Goal: Information Seeking & Learning: Learn about a topic

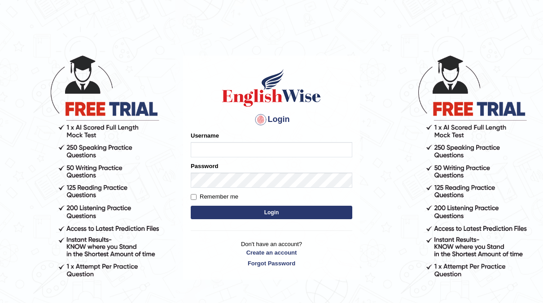
type input "neyam"
click at [274, 210] on button "Login" at bounding box center [272, 212] width 162 height 13
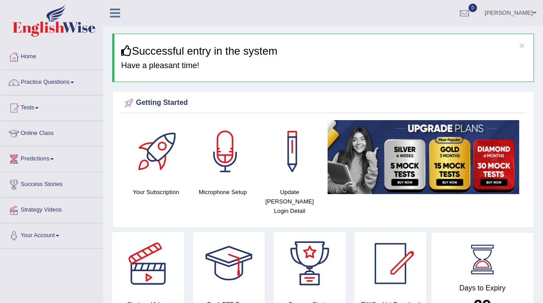
click at [70, 80] on link "Practice Questions" at bounding box center [51, 81] width 102 height 22
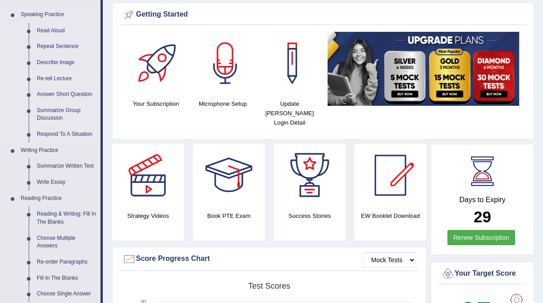
scroll to position [89, 0]
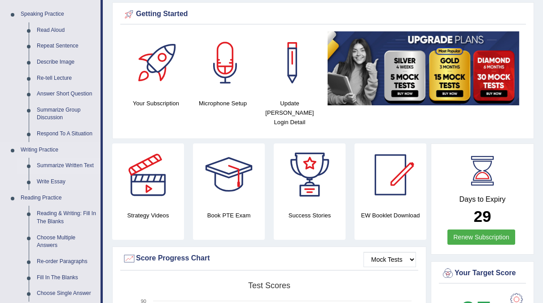
click at [54, 165] on link "Summarize Written Text" at bounding box center [67, 166] width 68 height 16
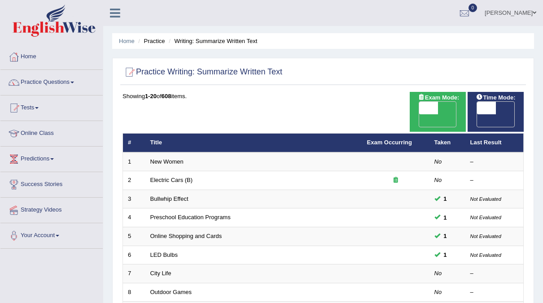
click at [420, 114] on span "OFF" at bounding box center [410, 120] width 19 height 13
checkbox input "true"
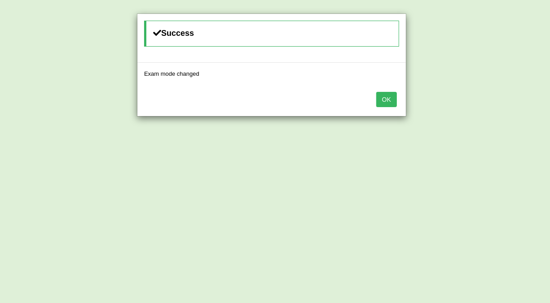
click at [392, 97] on button "OK" at bounding box center [386, 99] width 21 height 15
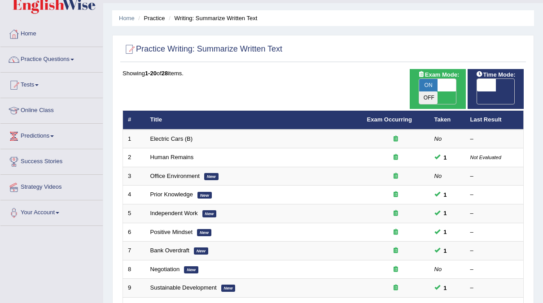
scroll to position [26, 0]
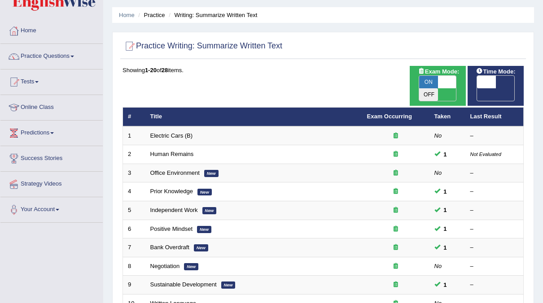
click at [477, 88] on span "OFF" at bounding box center [468, 94] width 19 height 13
checkbox input "true"
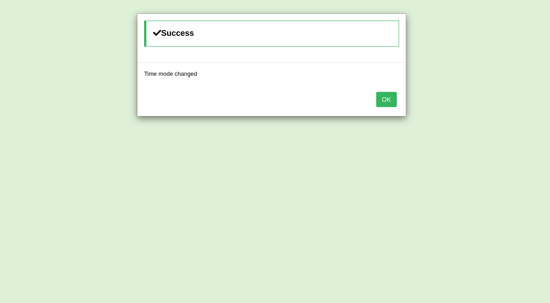
click at [384, 101] on button "OK" at bounding box center [386, 99] width 21 height 15
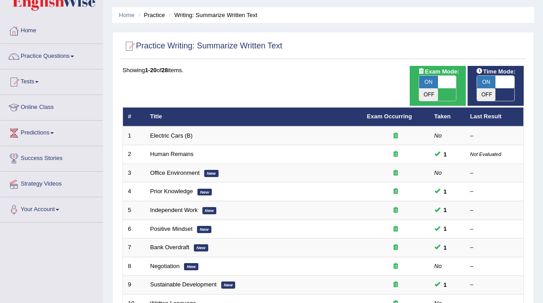
click at [424, 82] on span "ON" at bounding box center [428, 82] width 19 height 13
checkbox input "false"
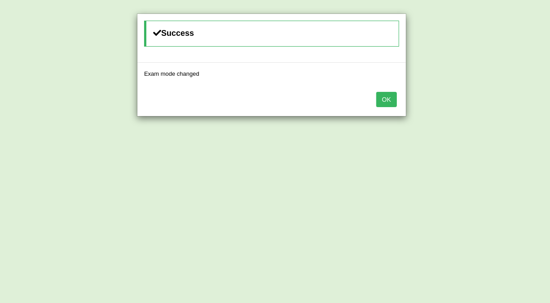
click at [383, 100] on button "OK" at bounding box center [386, 99] width 21 height 15
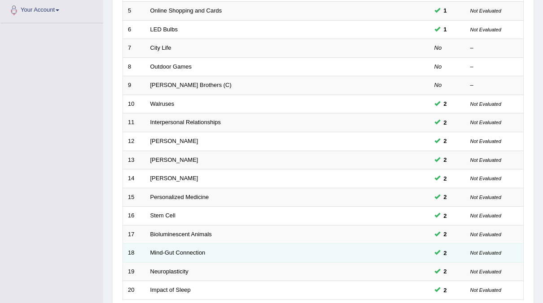
scroll to position [286, 0]
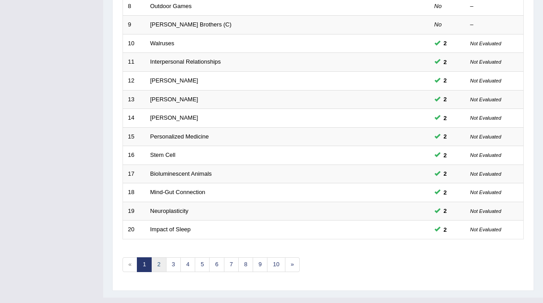
click at [160, 258] on link "2" at bounding box center [158, 265] width 15 height 15
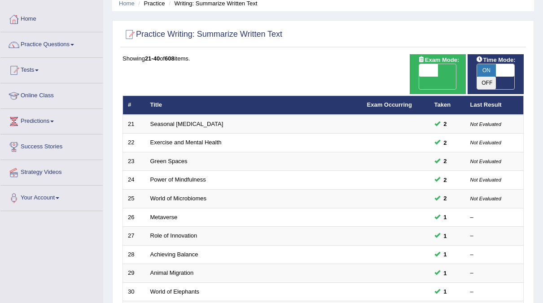
scroll to position [286, 0]
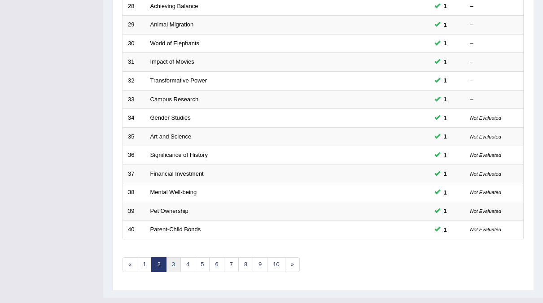
click at [173, 258] on link "3" at bounding box center [173, 265] width 15 height 15
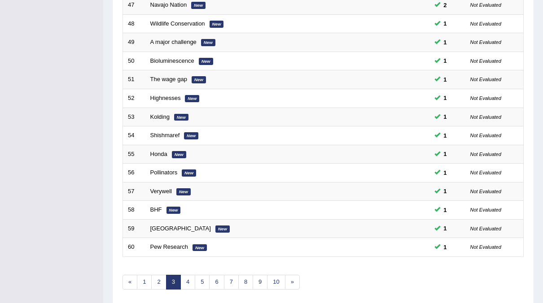
scroll to position [286, 0]
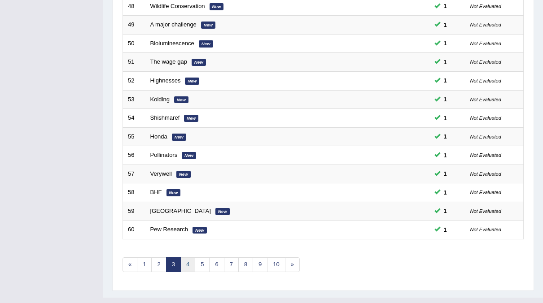
click at [185, 258] on link "4" at bounding box center [187, 265] width 15 height 15
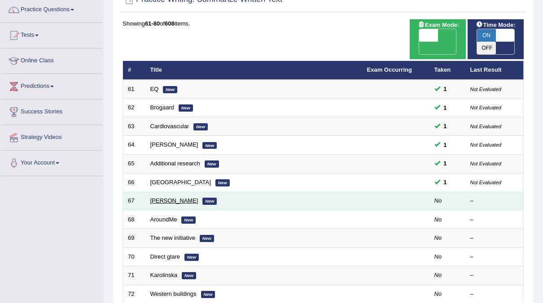
click at [162, 197] on link "Ross King" at bounding box center [174, 200] width 48 height 7
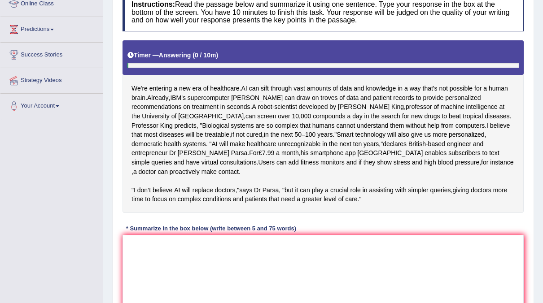
scroll to position [130, 0]
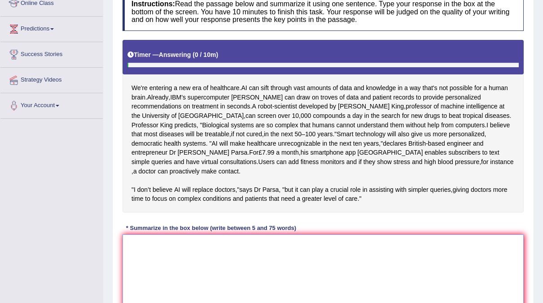
click at [178, 265] on textarea at bounding box center [322, 278] width 401 height 87
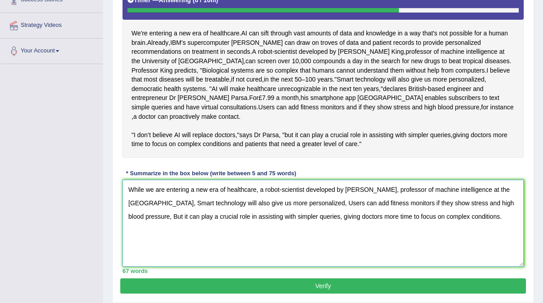
scroll to position [240, 0]
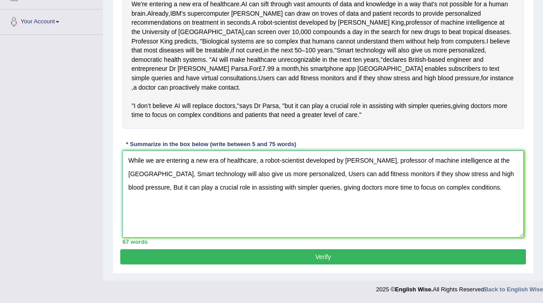
type textarea "While we are entering a new era of healthcare, a robot-scientist developed by […"
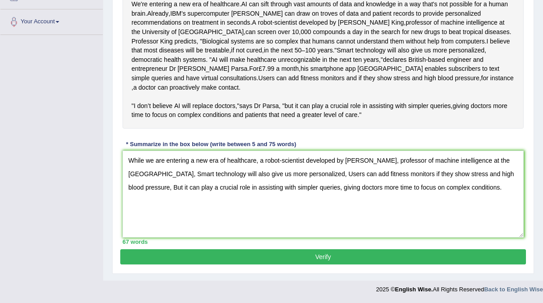
click at [323, 261] on button "Verify" at bounding box center [323, 256] width 406 height 15
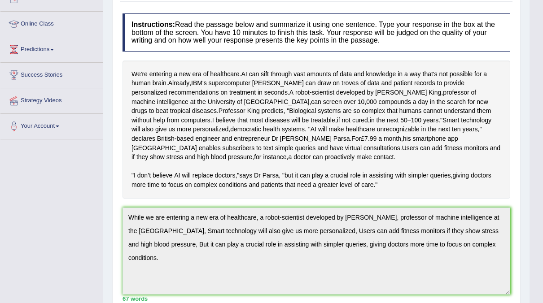
scroll to position [0, 0]
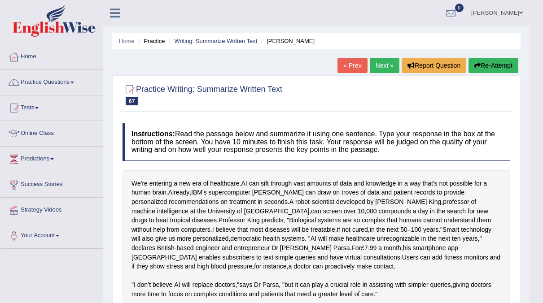
click at [386, 67] on link "Next »" at bounding box center [385, 65] width 30 height 15
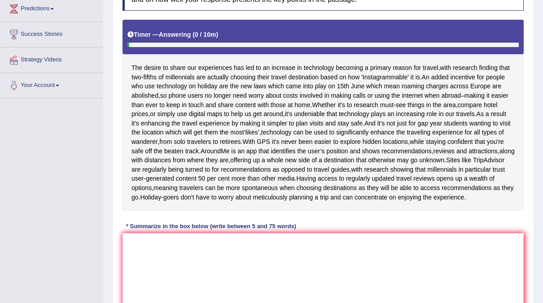
scroll to position [184, 0]
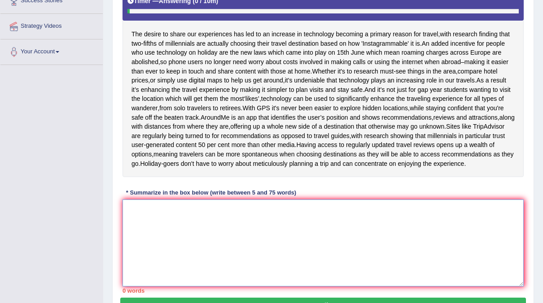
click at [165, 252] on textarea at bounding box center [322, 243] width 401 height 87
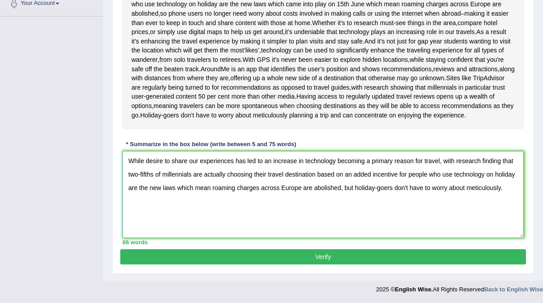
scroll to position [267, 0]
type textarea "While desire to share our experiences has led to an increase in technology beco…"
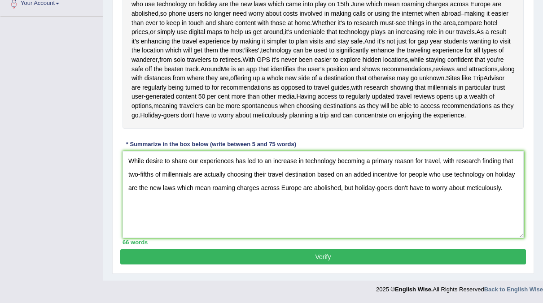
click at [311, 255] on button "Verify" at bounding box center [323, 256] width 406 height 15
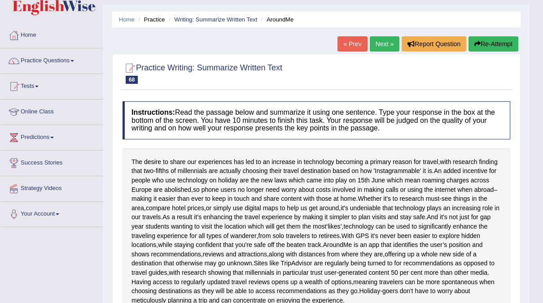
scroll to position [0, 0]
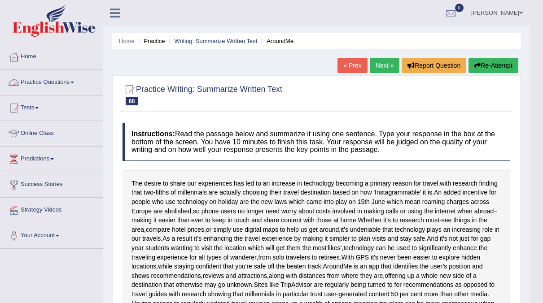
click at [70, 83] on link "Practice Questions" at bounding box center [51, 81] width 102 height 22
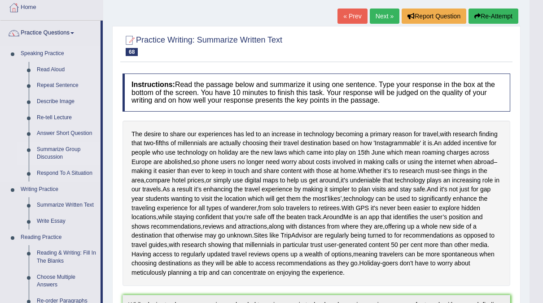
scroll to position [50, 0]
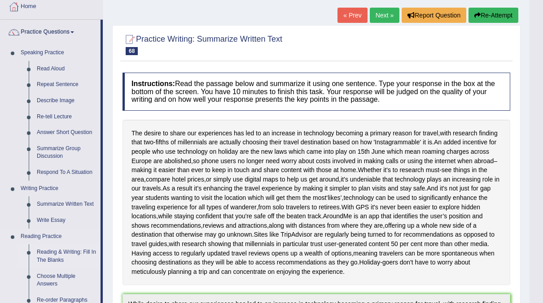
click at [49, 250] on link "Reading & Writing: Fill In The Blanks" at bounding box center [67, 257] width 68 height 24
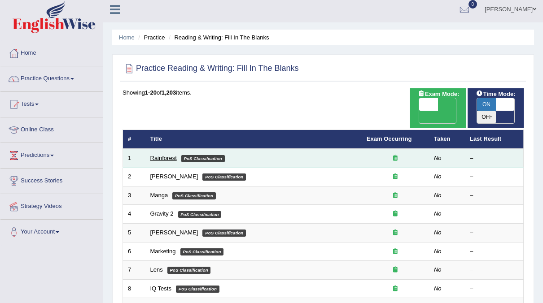
click at [166, 155] on link "Rainforest" at bounding box center [163, 158] width 26 height 7
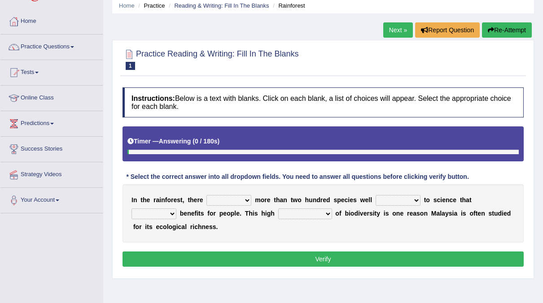
scroll to position [47, 0]
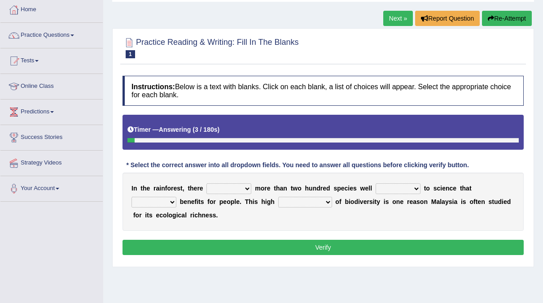
click at [241, 185] on select "have can be has is" at bounding box center [228, 189] width 45 height 11
select select "is"
click at [206, 184] on select "have can be has is" at bounding box center [228, 189] width 45 height 11
click at [406, 187] on select "knowing known knew know" at bounding box center [398, 189] width 45 height 11
select select "known"
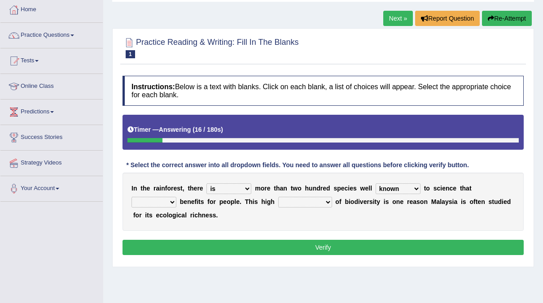
click at [376, 184] on select "knowing known knew know" at bounding box center [398, 189] width 45 height 11
click at [176, 197] on select "contain contained containing contains" at bounding box center [153, 202] width 45 height 11
select select "contains"
click at [176, 197] on select "contain contained containing contains" at bounding box center [153, 202] width 45 height 11
click at [278, 200] on select "condensation conjunction continuity complexity" at bounding box center [305, 202] width 54 height 11
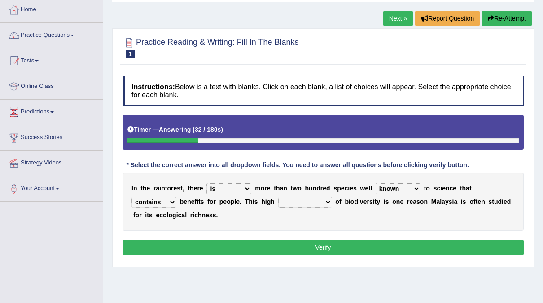
select select "complexity"
click at [278, 197] on select "condensation conjunction continuity complexity" at bounding box center [305, 202] width 54 height 11
click at [323, 246] on button "Verify" at bounding box center [322, 247] width 401 height 15
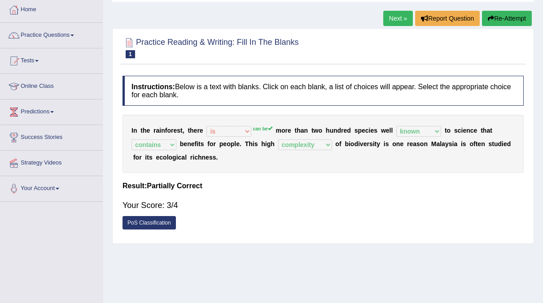
scroll to position [0, 0]
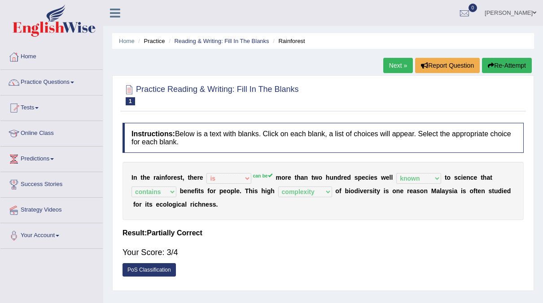
click at [402, 66] on link "Next »" at bounding box center [398, 65] width 30 height 15
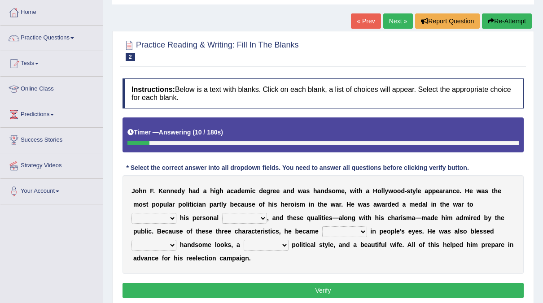
click at [176, 213] on select "prove show evidence upthrow" at bounding box center [153, 218] width 45 height 11
select select "show"
click at [176, 213] on select "prove show evidence upthrow" at bounding box center [153, 218] width 45 height 11
click at [222, 216] on select "passion courage charm liking" at bounding box center [244, 218] width 45 height 11
select select "passion"
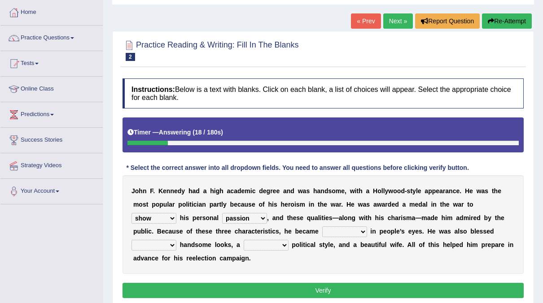
click at [222, 213] on select "passion courage charm liking" at bounding box center [244, 218] width 45 height 11
click at [322, 232] on select "iconic ironic identical impotent" at bounding box center [344, 232] width 45 height 11
select select "iconic"
click at [322, 227] on select "iconic ironic identical impotent" at bounding box center [344, 232] width 45 height 11
click at [176, 240] on select "with in upon to" at bounding box center [153, 245] width 45 height 11
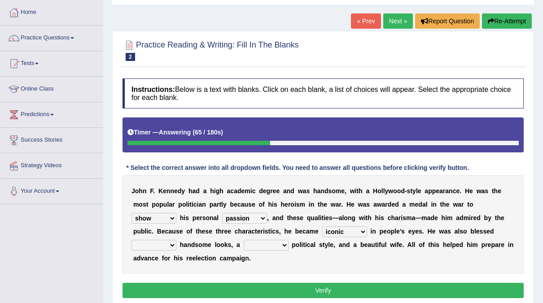
select select "with"
click at [176, 240] on select "with in upon to" at bounding box center [153, 245] width 45 height 11
click at [244, 244] on select "mending mends mended mend" at bounding box center [266, 245] width 45 height 11
select select "mended"
click at [244, 240] on select "mending mends mended mend" at bounding box center [266, 245] width 45 height 11
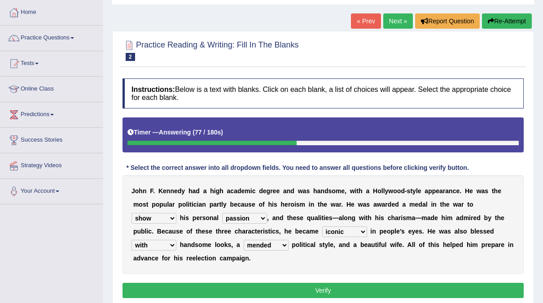
click at [328, 283] on button "Verify" at bounding box center [322, 290] width 401 height 15
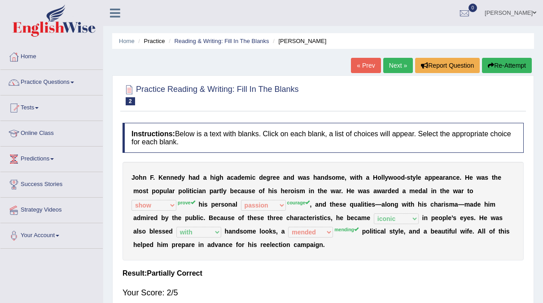
click at [401, 67] on link "Next »" at bounding box center [398, 65] width 30 height 15
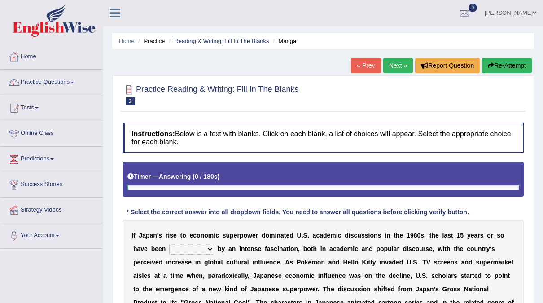
scroll to position [76, 0]
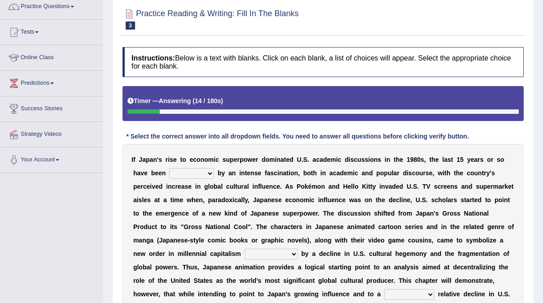
click at [173, 173] on select "marked dedicated made inspired" at bounding box center [191, 173] width 45 height 11
click at [169, 168] on select "marked dedicated made inspired" at bounding box center [191, 173] width 45 height 11
click at [173, 174] on select "marked dedicated made inspired" at bounding box center [191, 173] width 45 height 11
select select "marked"
click at [169, 168] on select "marked dedicated made inspired" at bounding box center [191, 173] width 45 height 11
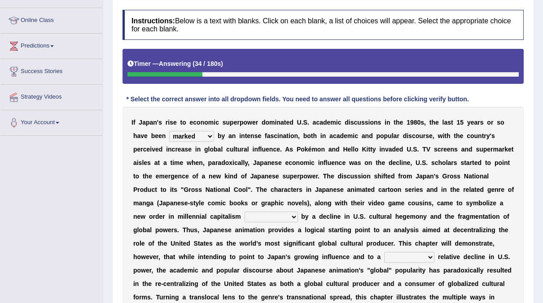
scroll to position [114, 0]
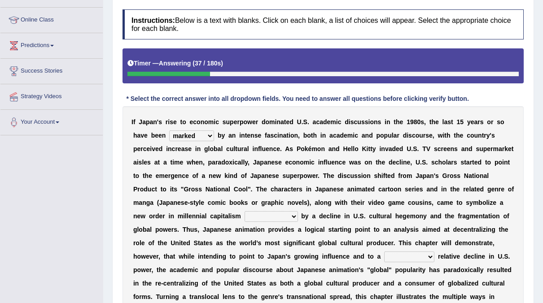
click at [298, 211] on select "pocessed characterized opposed tangled" at bounding box center [271, 216] width 53 height 11
select select "characterized"
click at [298, 211] on select "pocessed characterized opposed tangled" at bounding box center [271, 216] width 53 height 11
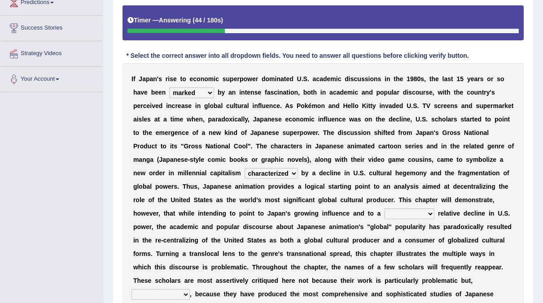
scroll to position [165, 0]
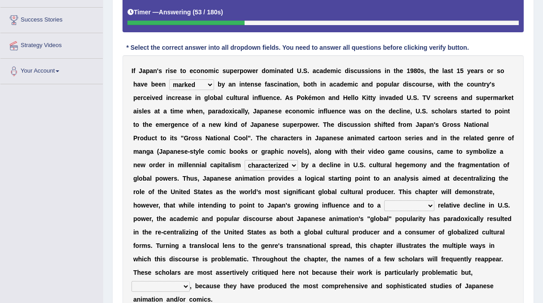
click at [384, 204] on select "concomitant discrete proportional legitimate" at bounding box center [409, 206] width 50 height 11
click at [384, 201] on select "concomitant discrete proportional legitimate" at bounding box center [409, 206] width 50 height 11
click at [384, 202] on select "concomitant discrete proportional legitimate" at bounding box center [409, 206] width 50 height 11
click at [384, 201] on select "concomitant discrete proportional legitimate" at bounding box center [409, 206] width 50 height 11
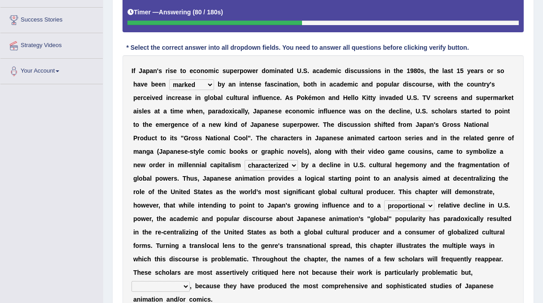
select select "discrete"
click at [384, 201] on select "concomitant discrete proportional legitimate" at bounding box center [409, 206] width 50 height 11
click at [184, 281] on select "however on the contrary in addition on the whole" at bounding box center [160, 286] width 58 height 11
select select "on the whole"
click at [131, 281] on select "however on the contrary in addition on the whole" at bounding box center [160, 286] width 58 height 11
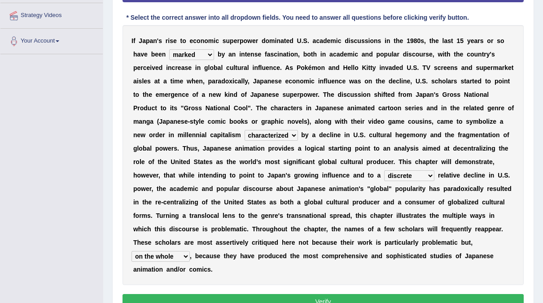
scroll to position [205, 0]
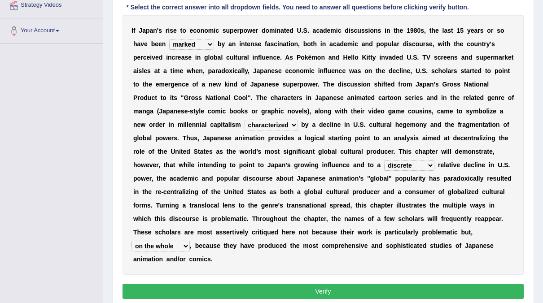
click at [290, 284] on button "Verify" at bounding box center [322, 291] width 401 height 15
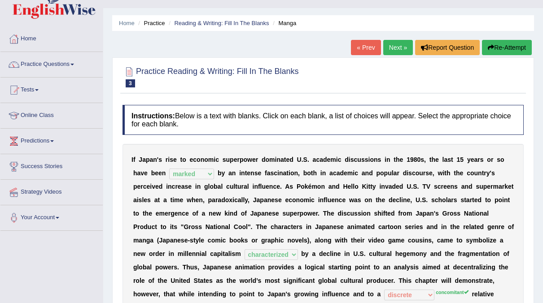
scroll to position [0, 0]
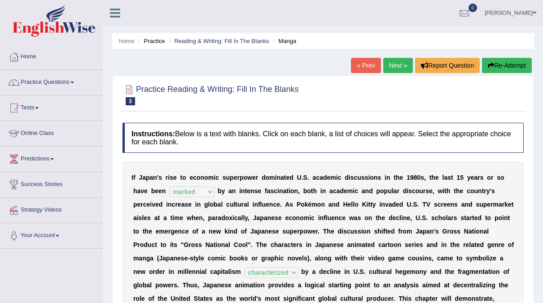
click at [400, 63] on link "Next »" at bounding box center [398, 65] width 30 height 15
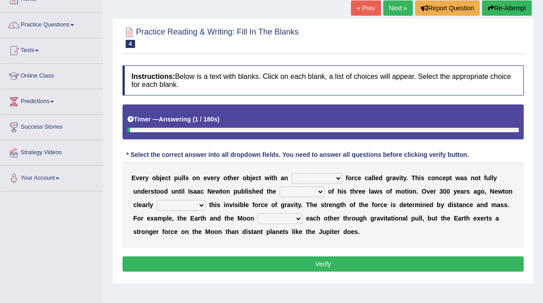
scroll to position [73, 0]
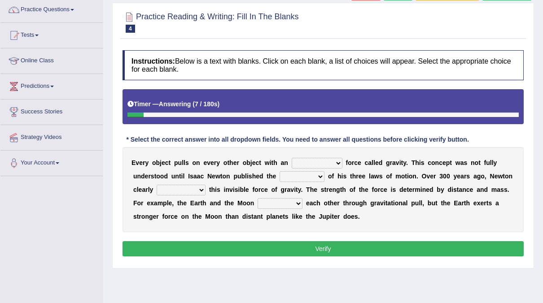
click at [319, 162] on select "invisible unknown unbelievable inconsistent" at bounding box center [317, 163] width 51 height 11
select select "unknown"
click at [292, 158] on select "invisible unknown unbelievable inconsistent" at bounding box center [317, 163] width 51 height 11
click at [280, 174] on select "concept theory method argument" at bounding box center [302, 176] width 45 height 11
select select "theory"
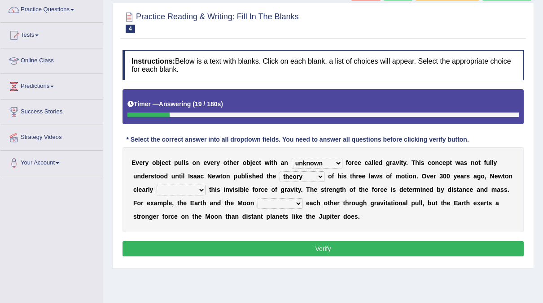
click at [280, 171] on select "concept theory method argument" at bounding box center [302, 176] width 45 height 11
click at [172, 189] on select "explained undermined overturned realized" at bounding box center [181, 190] width 49 height 11
select select "explained"
click at [157, 185] on select "explained undermined overturned realized" at bounding box center [181, 190] width 49 height 11
click at [258, 202] on select "affect spin evade span" at bounding box center [280, 203] width 45 height 11
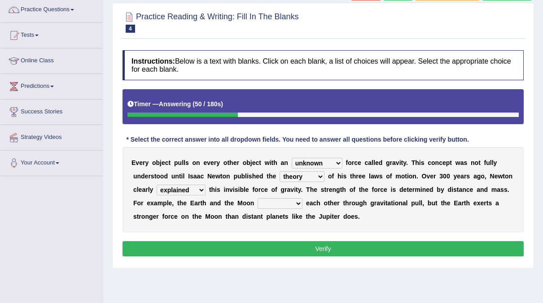
select select "spin"
click at [258, 198] on select "affect spin evade span" at bounding box center [280, 203] width 45 height 11
click at [362, 244] on button "Verify" at bounding box center [322, 248] width 401 height 15
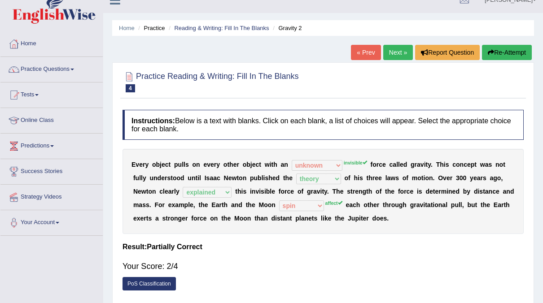
scroll to position [13, 0]
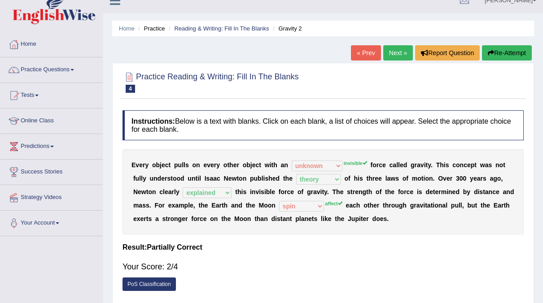
click at [402, 49] on link "Next »" at bounding box center [398, 52] width 30 height 15
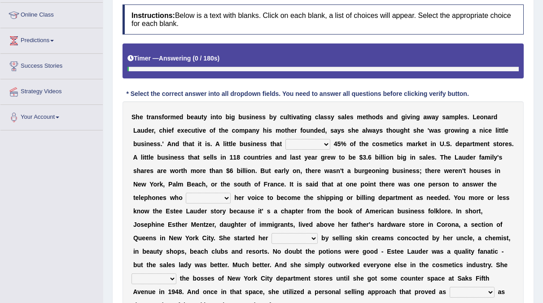
scroll to position [119, 0]
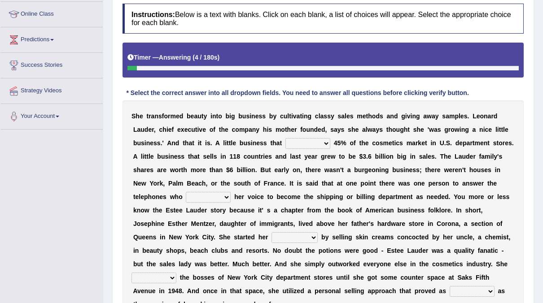
click at [285, 141] on select "has controls makes maintains" at bounding box center [307, 143] width 45 height 11
select select "controls"
click at [285, 138] on select "has controls makes maintains" at bounding box center [307, 143] width 45 height 11
click at [231, 192] on select "switched changed raised used" at bounding box center [208, 197] width 45 height 11
select select "raised"
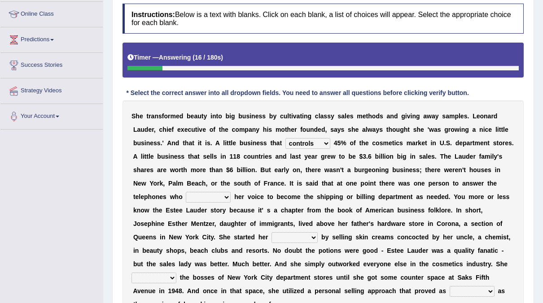
click at [231, 192] on select "switched changed raised used" at bounding box center [208, 197] width 45 height 11
click at [318, 232] on select "job institute companion enterprise" at bounding box center [294, 237] width 46 height 11
select select "job"
click at [318, 232] on select "job institute companion enterprise" at bounding box center [294, 237] width 46 height 11
click at [176, 273] on select "stated bridged stalked heaved" at bounding box center [153, 278] width 45 height 11
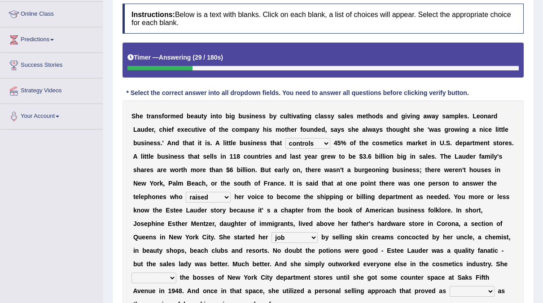
select select "stalked"
click at [176, 273] on select "stated bridged stalked heaved" at bounding box center [153, 278] width 45 height 11
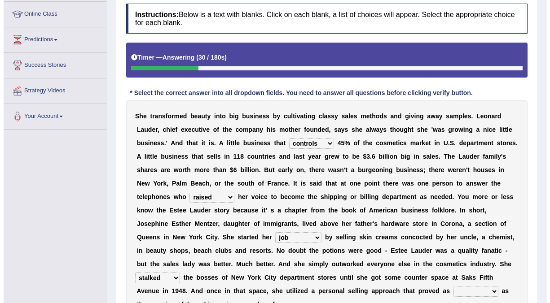
scroll to position [153, 0]
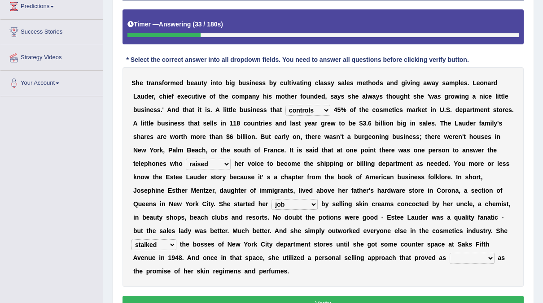
click at [494, 253] on select "potent ruthless potential expensive" at bounding box center [472, 258] width 45 height 11
select select "expensive"
click at [462, 253] on select "potent ruthless potential expensive" at bounding box center [472, 258] width 45 height 11
click at [367, 296] on button "Verify" at bounding box center [322, 303] width 401 height 15
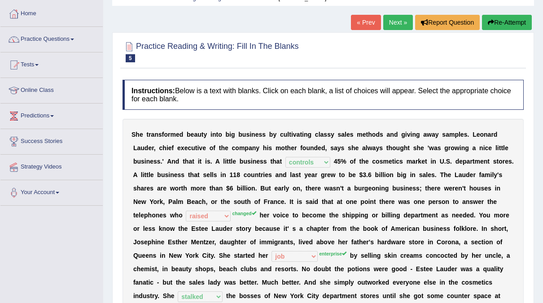
scroll to position [44, 0]
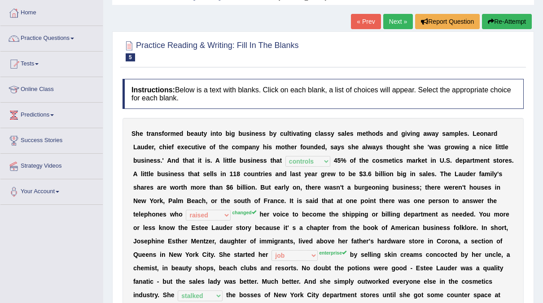
click at [396, 27] on link "Next »" at bounding box center [398, 21] width 30 height 15
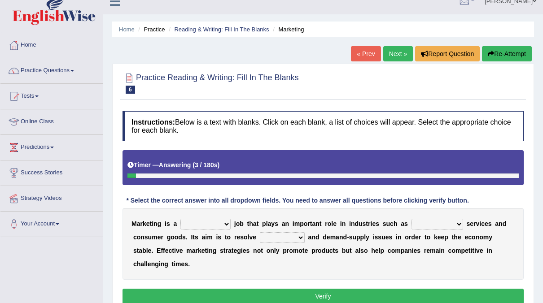
scroll to position [13, 0]
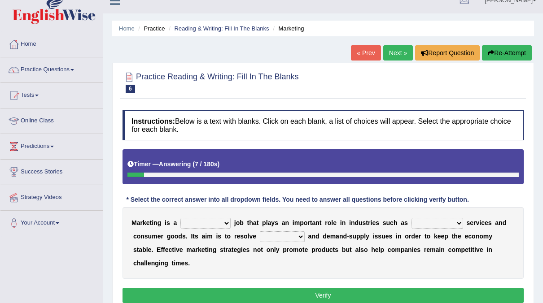
click at [218, 223] on select "professional flexible parochial descriptive" at bounding box center [205, 223] width 50 height 11
select select "professional"
click at [180, 218] on select "professional flexible parochial descriptive" at bounding box center [205, 223] width 50 height 11
click at [431, 221] on select "civil financial conventional foremost" at bounding box center [437, 223] width 52 height 11
select select "financial"
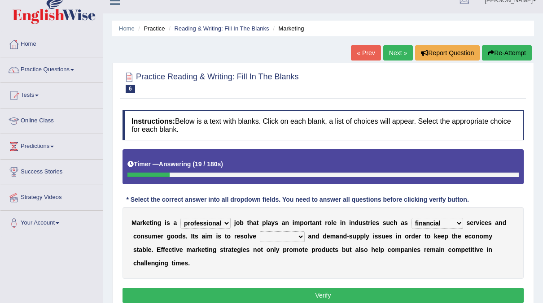
click at [411, 218] on select "civil financial conventional foremost" at bounding box center [437, 223] width 52 height 11
click at [260, 234] on select "imbalance excess symmetry budget" at bounding box center [282, 237] width 45 height 11
select select "symmetry"
click at [260, 232] on select "imbalance excess symmetry budget" at bounding box center [282, 237] width 45 height 11
click at [348, 288] on button "Verify" at bounding box center [322, 295] width 401 height 15
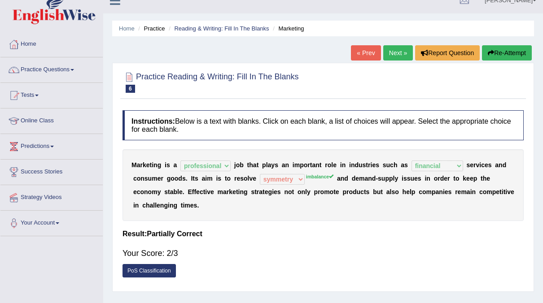
click at [406, 52] on link "Next »" at bounding box center [398, 52] width 30 height 15
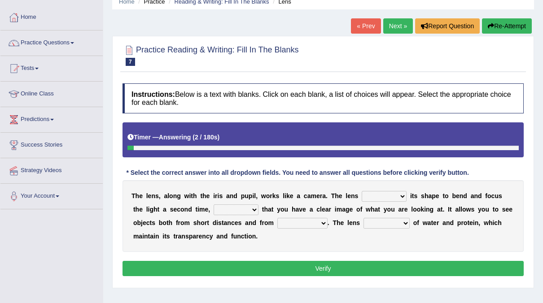
click at [376, 193] on select "adjusts shows selects presents" at bounding box center [384, 196] width 45 height 11
select select "shows"
click at [362, 191] on select "adjusts shows selects presents" at bounding box center [384, 196] width 45 height 11
click at [214, 205] on select "ensures to ensure ensure ensured" at bounding box center [236, 210] width 45 height 11
select select "to ensure"
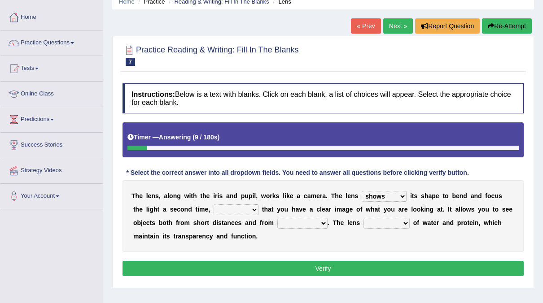
click at [214, 205] on select "ensures to ensure ensure ensured" at bounding box center [236, 210] width 45 height 11
click at [277, 220] on select "far away in between further apart all along" at bounding box center [302, 223] width 50 height 11
select select "far away"
click at [277, 218] on select "far away in between further apart all along" at bounding box center [302, 223] width 50 height 11
click at [363, 223] on select "constitutes comprises composes consists" at bounding box center [386, 223] width 46 height 11
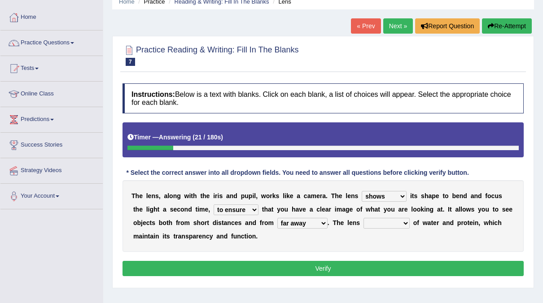
select select "consists"
click at [363, 218] on select "constitutes comprises composes consists" at bounding box center [386, 223] width 46 height 11
click at [327, 263] on button "Verify" at bounding box center [322, 268] width 401 height 15
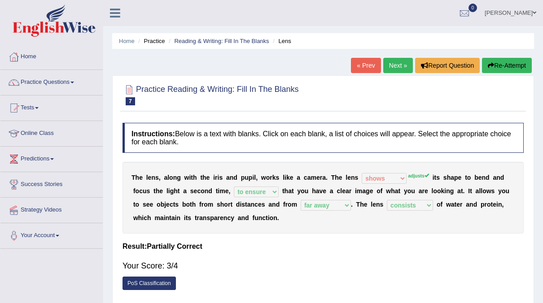
click at [403, 64] on link "Next »" at bounding box center [398, 65] width 30 height 15
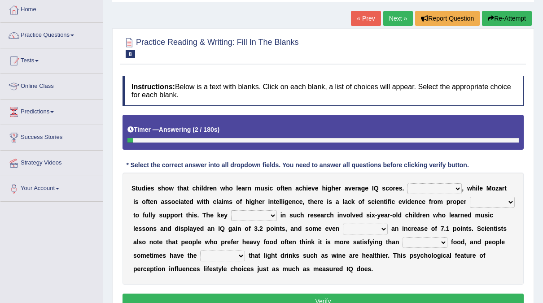
scroll to position [48, 0]
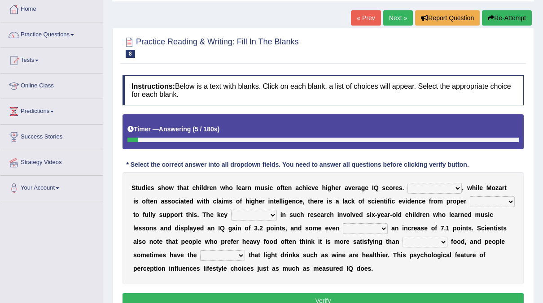
click at [433, 184] on select "However Therefore Consequently While" at bounding box center [434, 188] width 54 height 11
click at [407, 183] on select "However Therefore Consequently While" at bounding box center [434, 188] width 54 height 11
click at [431, 187] on select "However Therefore Consequently While" at bounding box center [434, 188] width 54 height 11
click at [407, 183] on select "However Therefore Consequently While" at bounding box center [434, 188] width 54 height 11
click at [437, 186] on select "However Therefore Consequently While" at bounding box center [434, 188] width 54 height 11
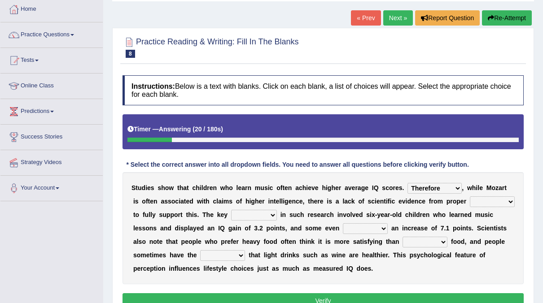
select select "Consequently"
click at [407, 183] on select "However Therefore Consequently While" at bounding box center [434, 188] width 54 height 11
click at [234, 215] on select "process goal implication odd" at bounding box center [254, 215] width 46 height 11
select select "goal"
click at [231, 210] on select "process goal implication odd" at bounding box center [254, 215] width 46 height 11
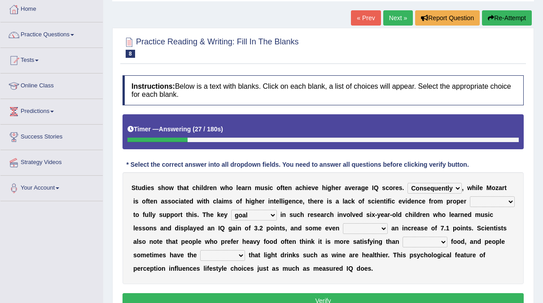
click at [470, 197] on select "test tests testing tested" at bounding box center [492, 202] width 45 height 11
select select "tests"
click at [470, 197] on select "test tests testing tested" at bounding box center [492, 202] width 45 height 11
click at [343, 226] on select "exhibited taught learned threatened" at bounding box center [365, 228] width 45 height 11
select select "taught"
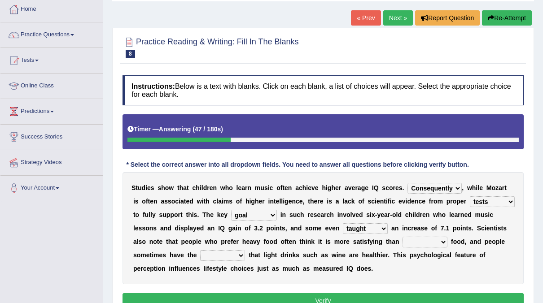
click at [343, 223] on select "exhibited taught learned threatened" at bounding box center [365, 228] width 45 height 11
click at [402, 239] on select "choosy lighter cushiony spooky" at bounding box center [424, 242] width 45 height 11
select select "spooky"
click at [402, 237] on select "choosy lighter cushiony spooky" at bounding box center [424, 242] width 45 height 11
click at [200, 256] on select "illusion sight anecdote intention" at bounding box center [222, 255] width 45 height 11
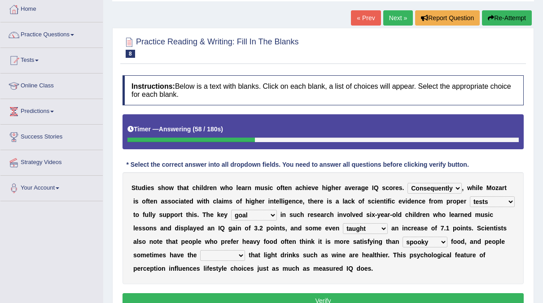
select select "intention"
click at [200, 250] on select "illusion sight anecdote intention" at bounding box center [222, 255] width 45 height 11
click at [286, 294] on button "Verify" at bounding box center [322, 300] width 401 height 15
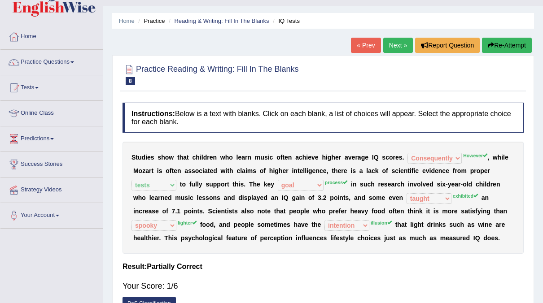
scroll to position [0, 0]
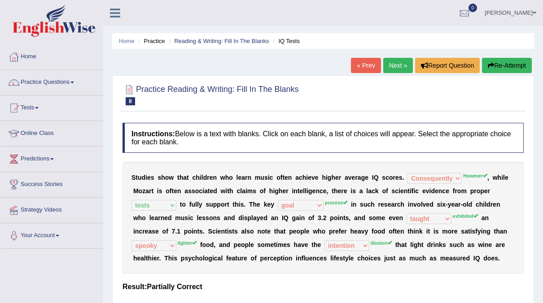
click at [400, 66] on link "Next »" at bounding box center [398, 65] width 30 height 15
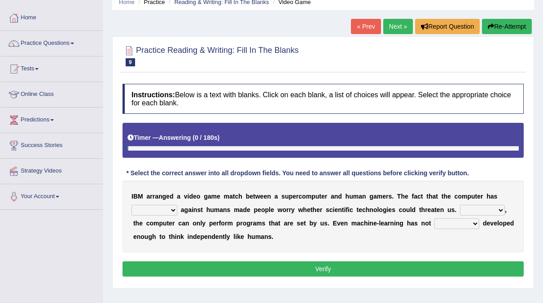
scroll to position [39, 0]
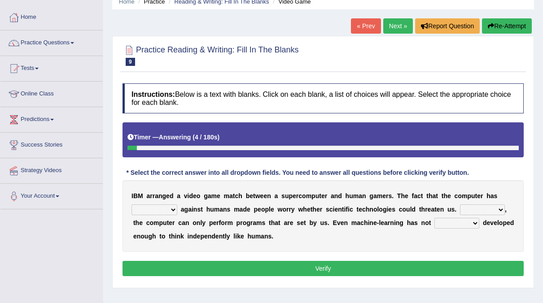
click at [173, 207] on select "competed fought acted challenged" at bounding box center [154, 210] width 46 height 11
select select "fought"
click at [131, 205] on select "competed fought acted challenged" at bounding box center [154, 210] width 46 height 11
click at [482, 206] on select "Moreover However Thus So" at bounding box center [482, 210] width 45 height 11
select select "However"
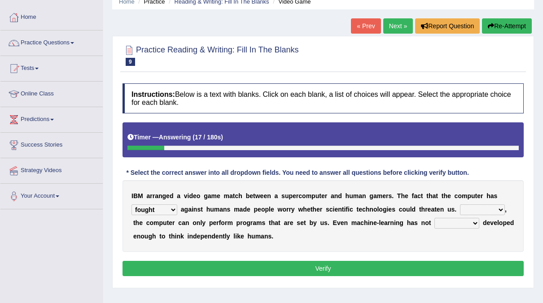
click at [460, 205] on select "Moreover However Thus So" at bounding box center [482, 210] width 45 height 11
click at [443, 219] on select "yet still only just" at bounding box center [456, 223] width 45 height 11
select select "yet"
click at [434, 218] on select "yet still only just" at bounding box center [456, 223] width 45 height 11
click at [355, 267] on button "Verify" at bounding box center [322, 268] width 401 height 15
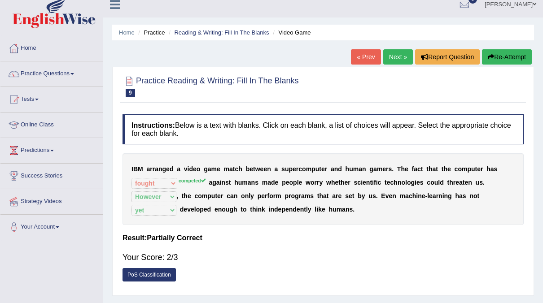
scroll to position [8, 0]
click at [395, 56] on link "Next »" at bounding box center [398, 57] width 30 height 15
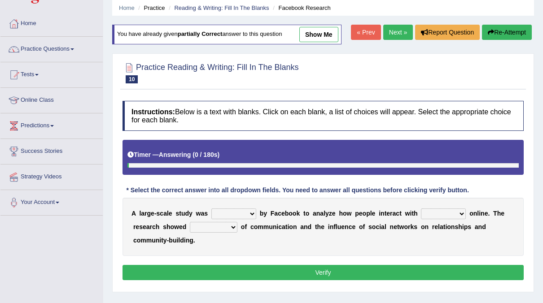
scroll to position [34, 0]
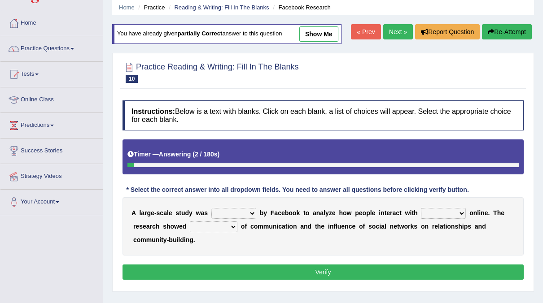
click at [239, 213] on select "surveyed had asked made" at bounding box center [233, 213] width 45 height 11
select select "asked"
click at [211, 208] on select "surveyed had asked made" at bounding box center [233, 213] width 45 height 11
click at [425, 210] on select "together all each other another" at bounding box center [443, 213] width 45 height 11
click at [421, 208] on select "together all each other another" at bounding box center [443, 213] width 45 height 11
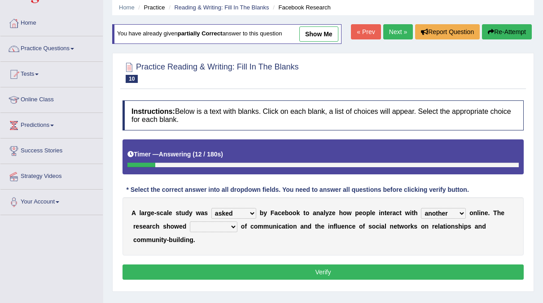
click at [443, 216] on select "together all each other another" at bounding box center [443, 213] width 45 height 11
select select "each other"
click at [421, 208] on select "together all each other another" at bounding box center [443, 213] width 45 height 11
click at [197, 227] on select "advantages standards fellowships patterns" at bounding box center [214, 227] width 48 height 11
select select "patterns"
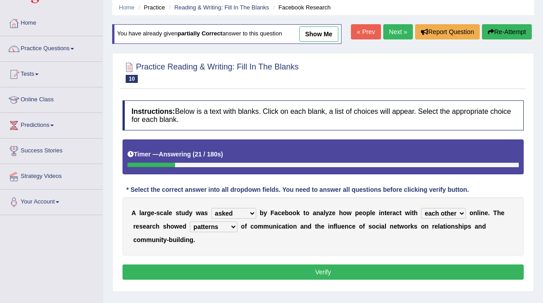
click at [190, 222] on select "advantages standards fellowships patterns" at bounding box center [214, 227] width 48 height 11
click at [350, 265] on button "Verify" at bounding box center [322, 272] width 401 height 15
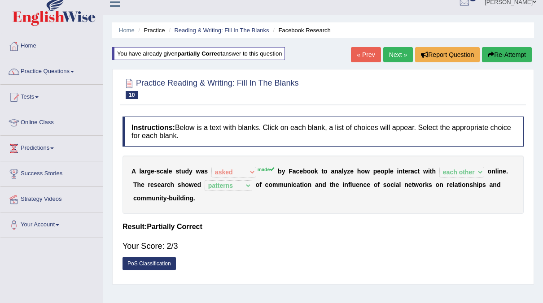
scroll to position [0, 0]
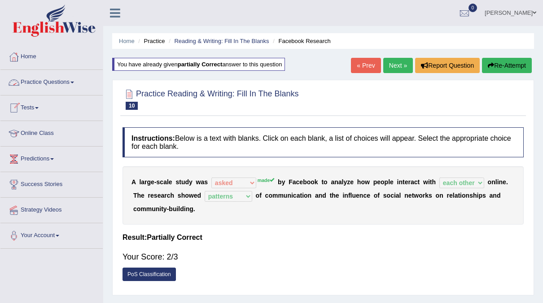
click at [78, 84] on link "Practice Questions" at bounding box center [51, 81] width 102 height 22
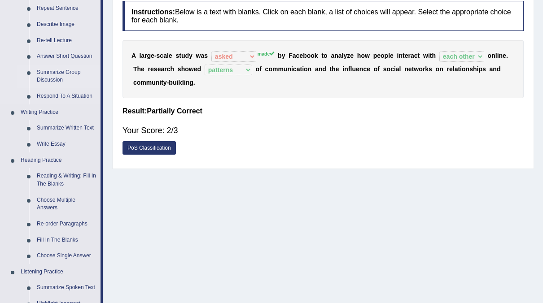
scroll to position [169, 0]
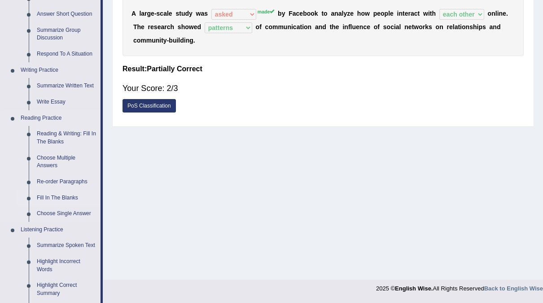
click at [62, 197] on link "Fill In The Blanks" at bounding box center [67, 198] width 68 height 16
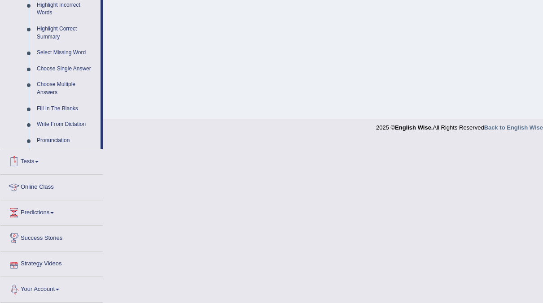
scroll to position [328, 0]
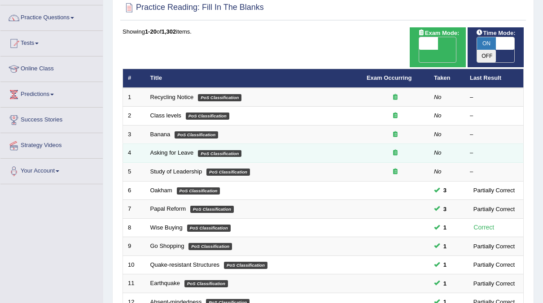
scroll to position [286, 0]
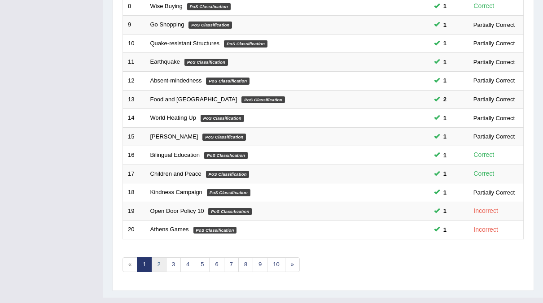
click at [161, 258] on link "2" at bounding box center [158, 265] width 15 height 15
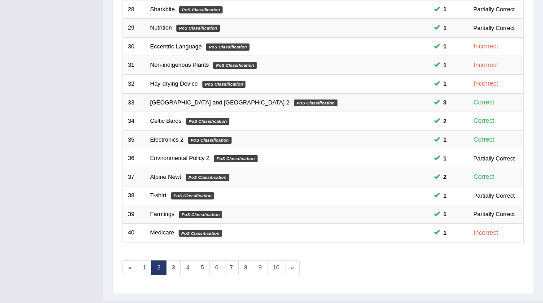
scroll to position [286, 0]
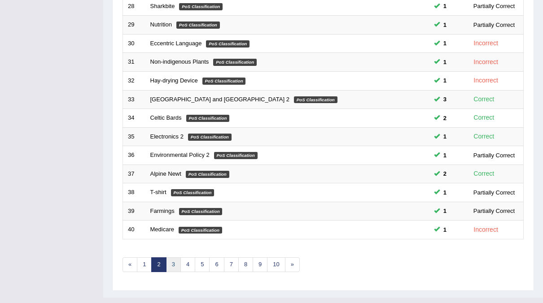
click at [175, 258] on link "3" at bounding box center [173, 265] width 15 height 15
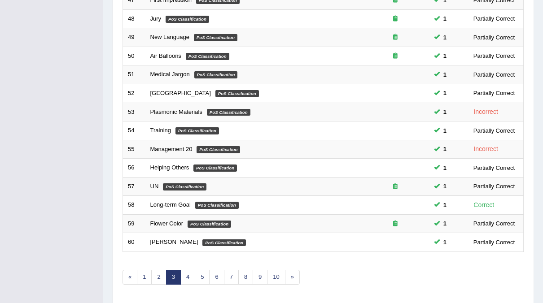
scroll to position [286, 0]
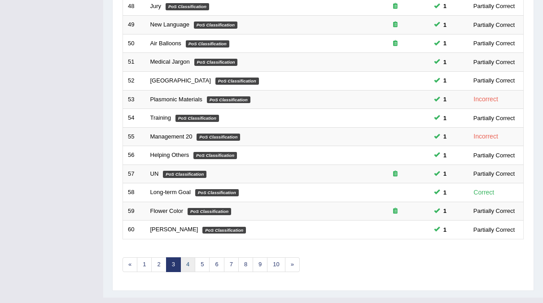
click at [184, 258] on link "4" at bounding box center [187, 265] width 15 height 15
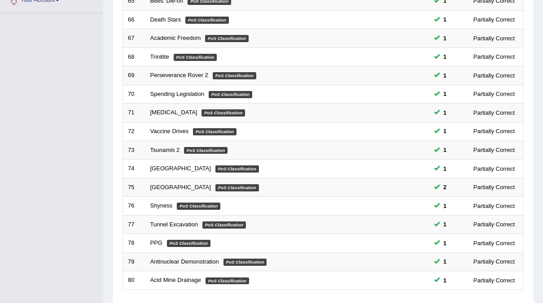
scroll to position [286, 0]
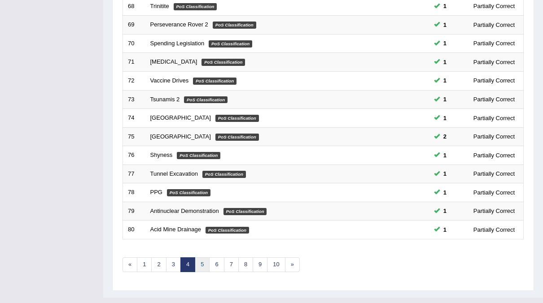
click at [197, 258] on link "5" at bounding box center [202, 265] width 15 height 15
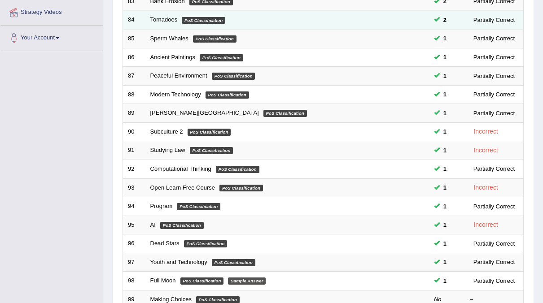
scroll to position [286, 0]
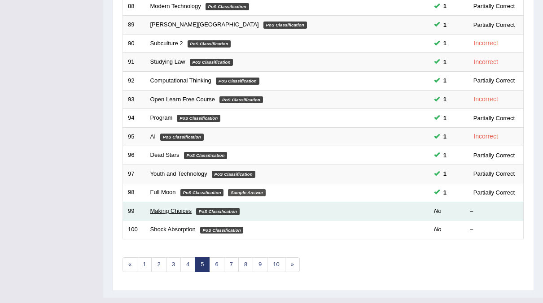
click at [187, 208] on link "Making Choices" at bounding box center [171, 211] width 42 height 7
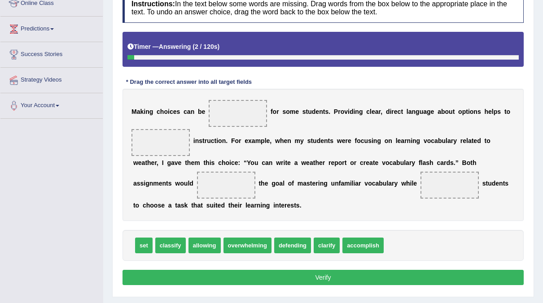
scroll to position [145, 0]
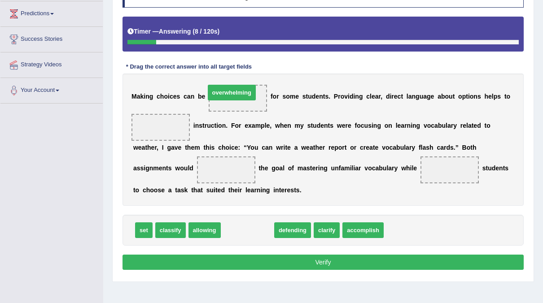
drag, startPoint x: 244, startPoint y: 230, endPoint x: 228, endPoint y: 93, distance: 137.7
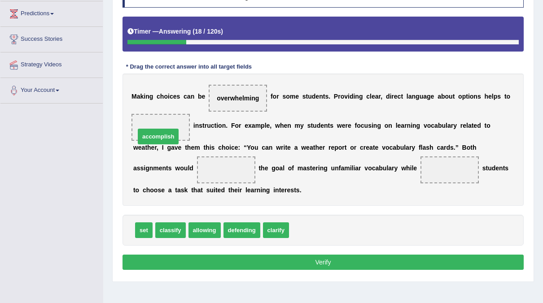
drag, startPoint x: 306, startPoint y: 228, endPoint x: 152, endPoint y: 134, distance: 180.2
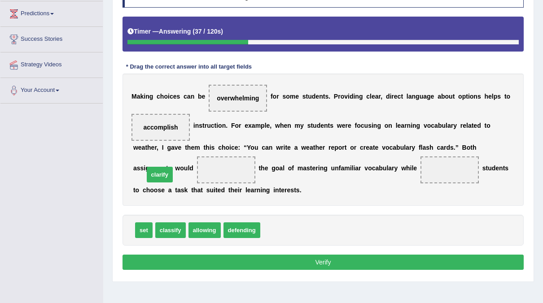
drag, startPoint x: 274, startPoint y: 227, endPoint x: 157, endPoint y: 171, distance: 128.8
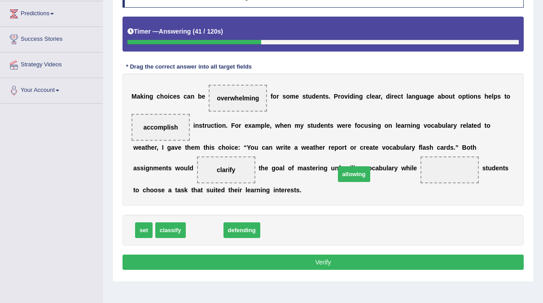
drag, startPoint x: 206, startPoint y: 229, endPoint x: 356, endPoint y: 173, distance: 159.6
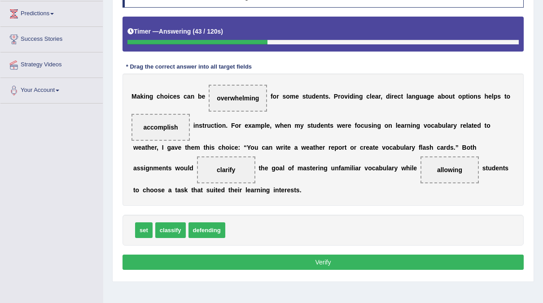
click at [323, 259] on button "Verify" at bounding box center [322, 262] width 401 height 15
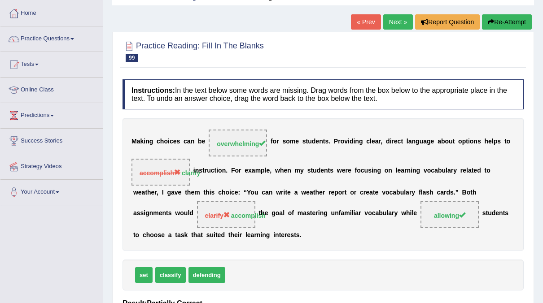
scroll to position [43, 0]
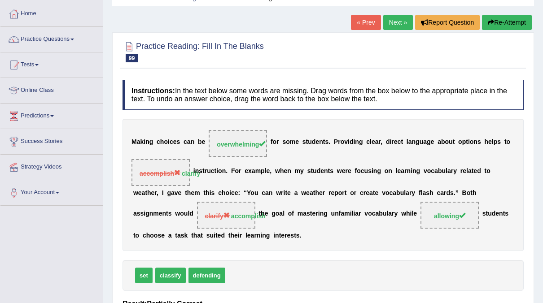
click at [394, 22] on link "Next »" at bounding box center [398, 22] width 30 height 15
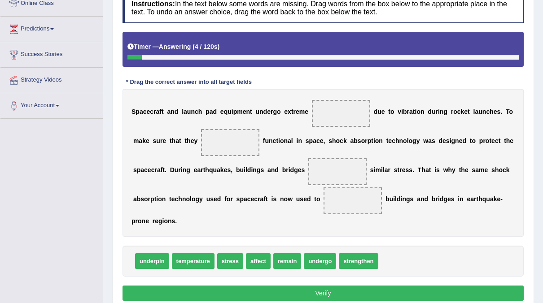
scroll to position [131, 0]
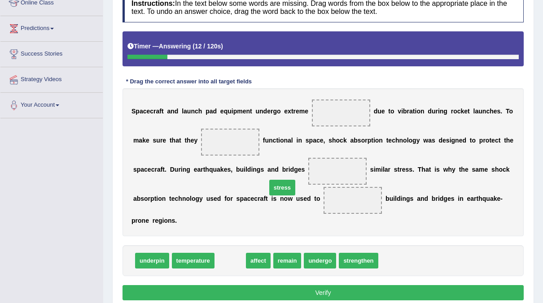
drag, startPoint x: 227, startPoint y: 246, endPoint x: 303, endPoint y: 136, distance: 133.2
click at [295, 180] on span "stress" at bounding box center [282, 188] width 26 height 16
drag, startPoint x: 226, startPoint y: 245, endPoint x: 322, endPoint y: 96, distance: 177.2
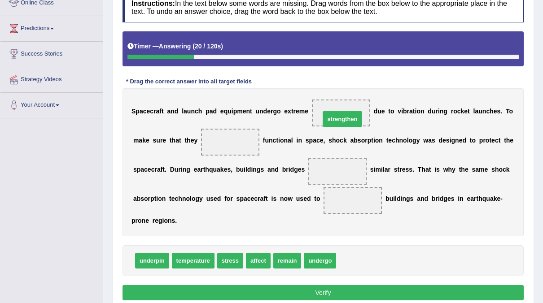
drag, startPoint x: 350, startPoint y: 245, endPoint x: 333, endPoint y: 104, distance: 142.7
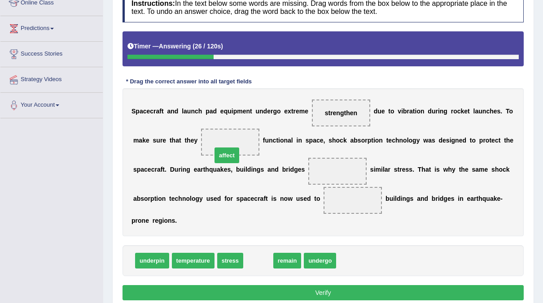
drag, startPoint x: 255, startPoint y: 248, endPoint x: 223, endPoint y: 142, distance: 110.0
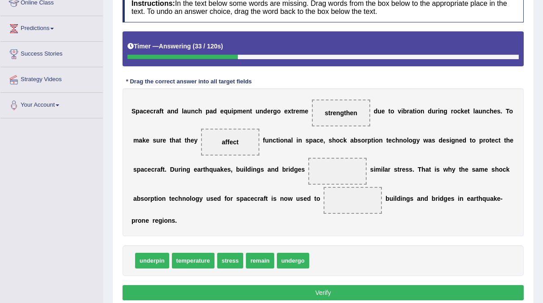
drag, startPoint x: 289, startPoint y: 248, endPoint x: 289, endPoint y: 167, distance: 80.8
drag, startPoint x: 283, startPoint y: 245, endPoint x: 280, endPoint y: 174, distance: 70.9
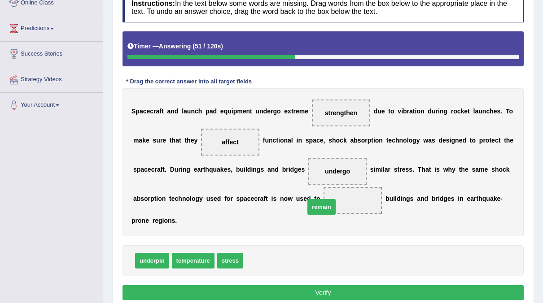
drag, startPoint x: 260, startPoint y: 241, endPoint x: 321, endPoint y: 187, distance: 81.4
click at [323, 285] on button "Verify" at bounding box center [322, 292] width 401 height 15
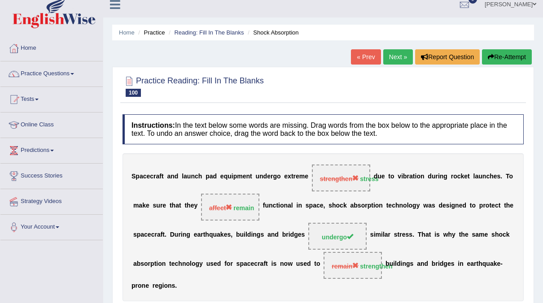
scroll to position [7, 0]
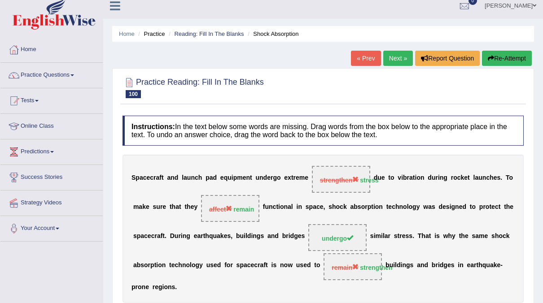
click at [398, 57] on link "Next »" at bounding box center [398, 58] width 30 height 15
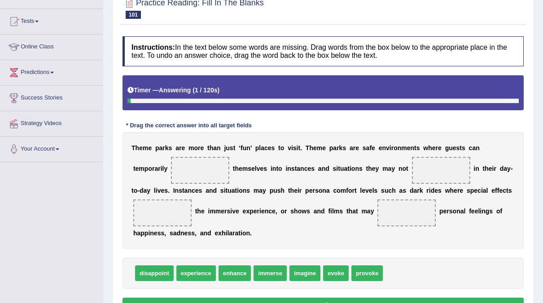
scroll to position [93, 0]
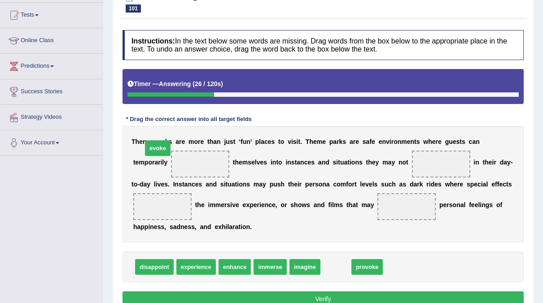
drag, startPoint x: 331, startPoint y: 281, endPoint x: 154, endPoint y: 163, distance: 212.7
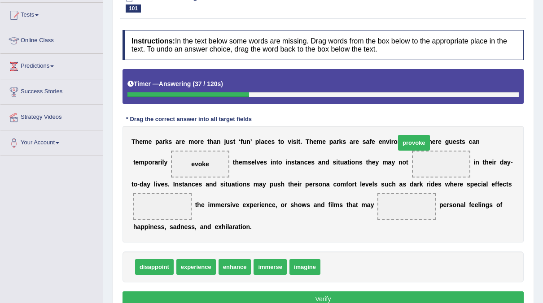
drag, startPoint x: 332, startPoint y: 284, endPoint x: 407, endPoint y: 160, distance: 144.5
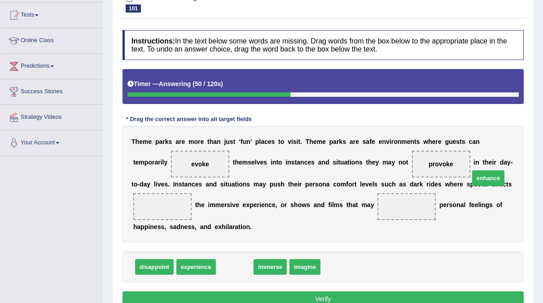
drag, startPoint x: 221, startPoint y: 281, endPoint x: 473, endPoint y: 192, distance: 267.8
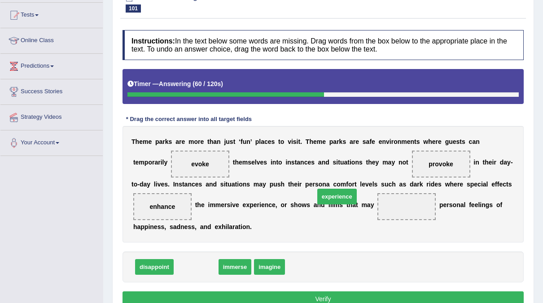
drag, startPoint x: 198, startPoint y: 283, endPoint x: 337, endPoint y: 215, distance: 155.1
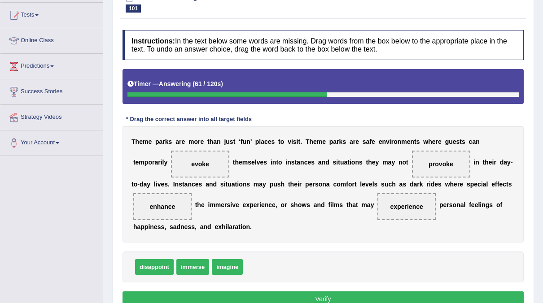
scroll to position [168, 0]
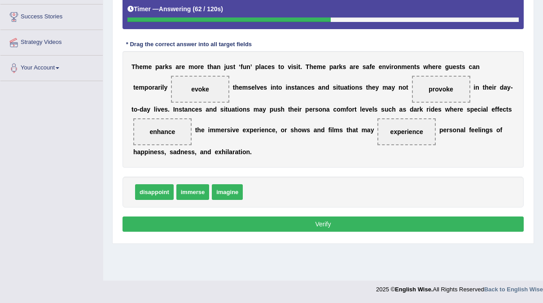
click at [333, 232] on button "Verify" at bounding box center [322, 224] width 401 height 15
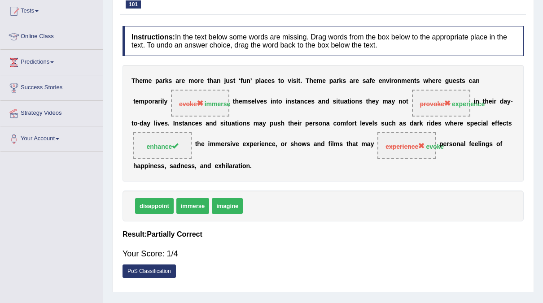
scroll to position [0, 0]
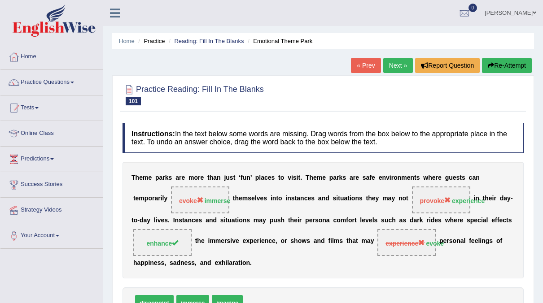
click at [402, 71] on link "Next »" at bounding box center [398, 65] width 30 height 15
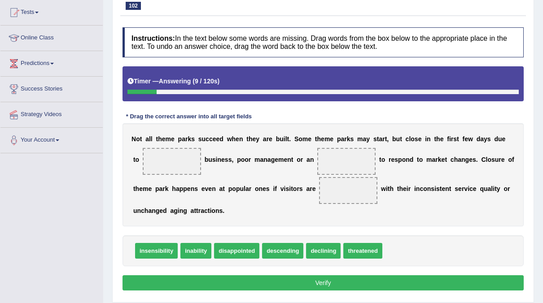
scroll to position [95, 0]
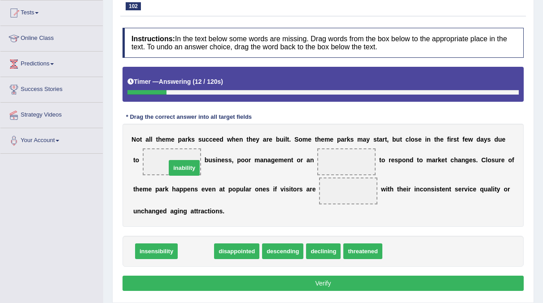
drag, startPoint x: 198, startPoint y: 250, endPoint x: 186, endPoint y: 167, distance: 84.3
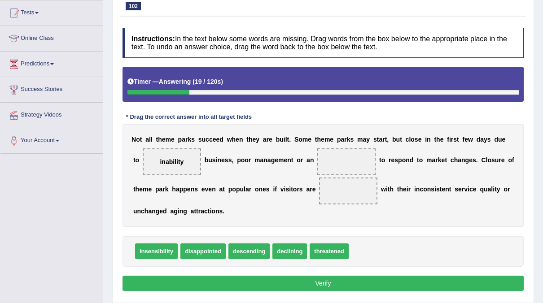
drag, startPoint x: 284, startPoint y: 250, endPoint x: 311, endPoint y: 174, distance: 81.3
drag, startPoint x: 286, startPoint y: 251, endPoint x: 332, endPoint y: 168, distance: 95.0
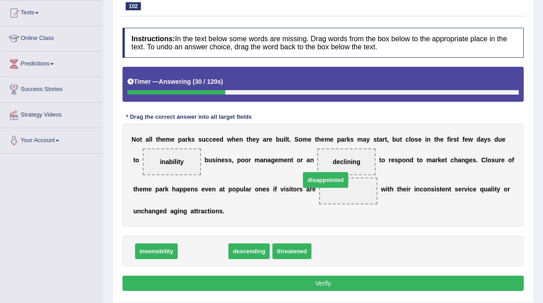
drag, startPoint x: 203, startPoint y: 252, endPoint x: 325, endPoint y: 186, distance: 138.5
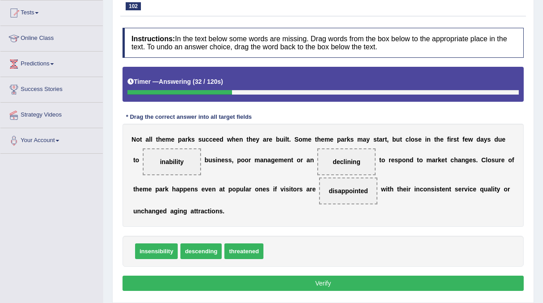
click at [321, 285] on button "Verify" at bounding box center [322, 283] width 401 height 15
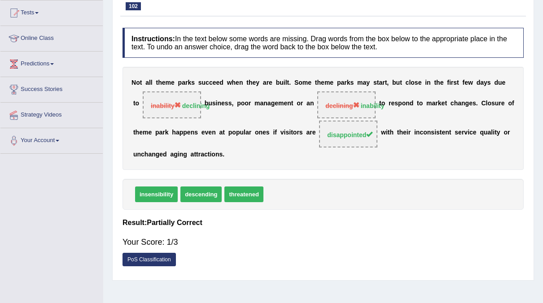
scroll to position [0, 0]
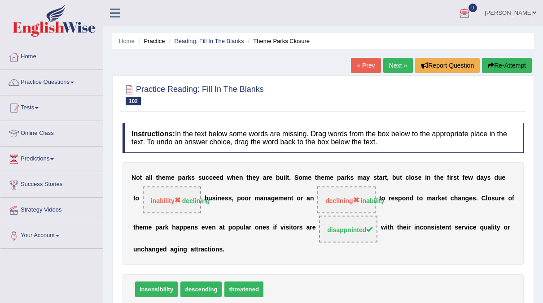
click at [513, 15] on link "naimo" at bounding box center [510, 11] width 65 height 23
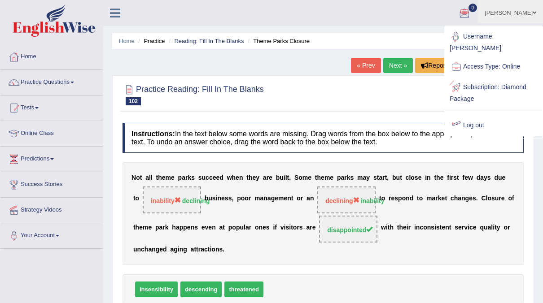
click at [470, 115] on link "Log out" at bounding box center [493, 125] width 97 height 21
